Goal: Check status: Check status

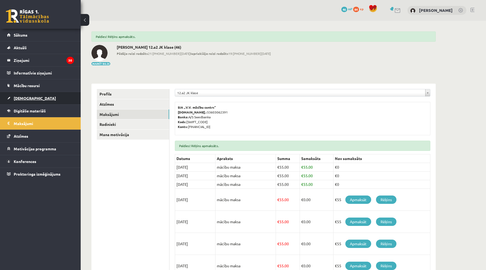
click at [21, 99] on span "[DEMOGRAPHIC_DATA]" at bounding box center [35, 98] width 42 height 5
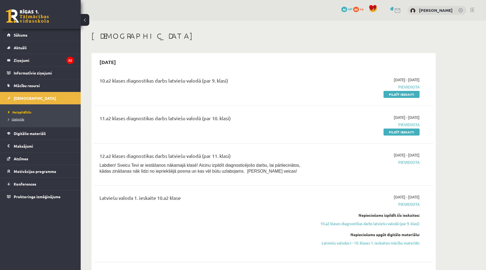
click at [24, 117] on link "Izlabotās" at bounding box center [41, 119] width 67 height 5
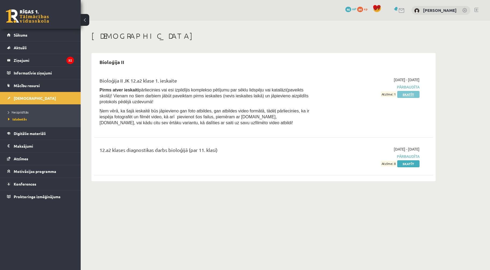
click at [407, 94] on link "Skatīt" at bounding box center [408, 94] width 22 height 7
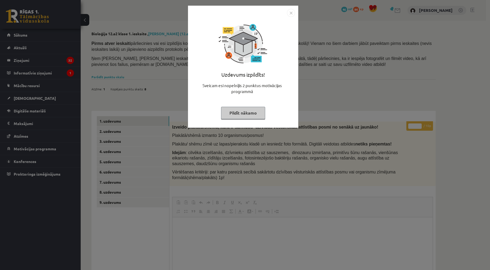
click at [287, 11] on img "Close" at bounding box center [291, 13] width 8 height 8
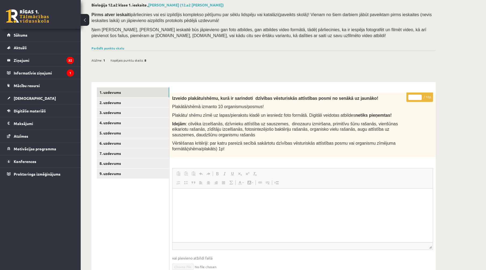
scroll to position [27, 0]
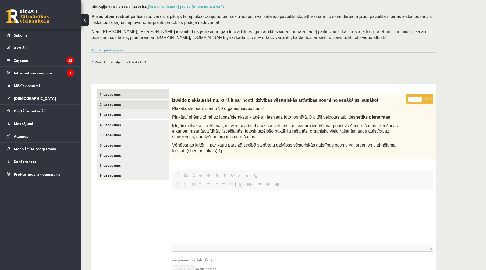
click at [150, 105] on link "2. uzdevums" at bounding box center [133, 104] width 72 height 10
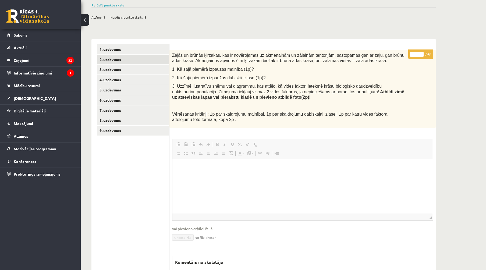
scroll to position [0, 0]
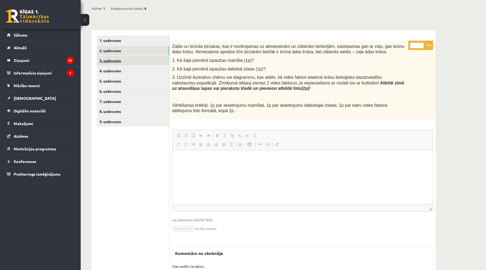
click at [148, 63] on link "3. uzdevums" at bounding box center [133, 61] width 72 height 10
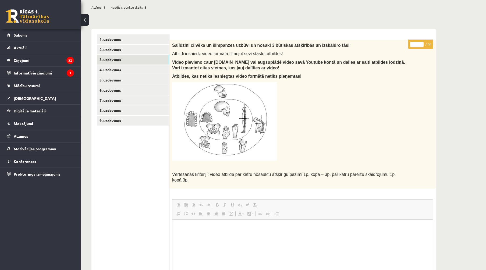
scroll to position [81, 0]
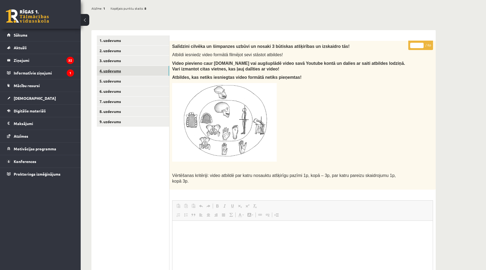
click at [148, 69] on link "4. uzdevums" at bounding box center [133, 71] width 72 height 10
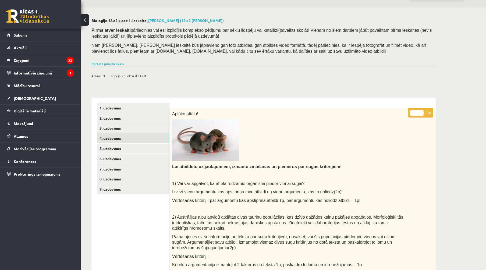
scroll to position [0, 0]
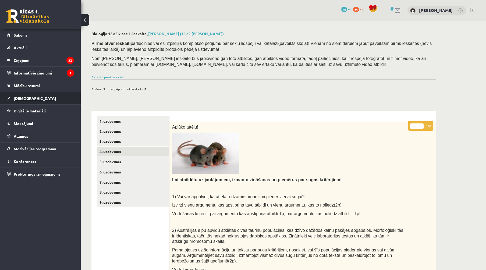
click at [32, 97] on link "[DEMOGRAPHIC_DATA]" at bounding box center [40, 98] width 67 height 12
